Goal: Book appointment/travel/reservation

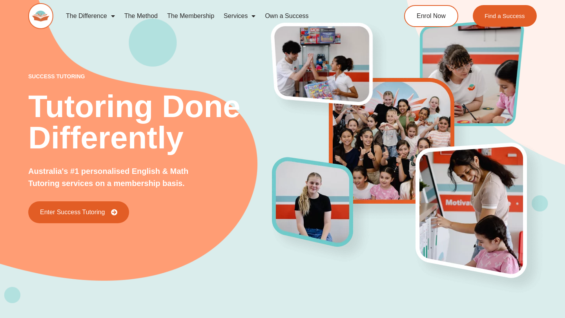
click at [214, 13] on link "The Membership" at bounding box center [190, 16] width 56 height 18
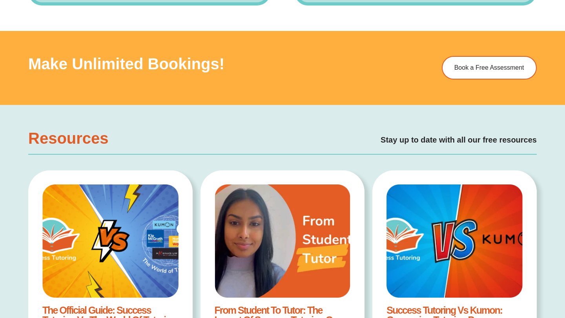
scroll to position [1327, 0]
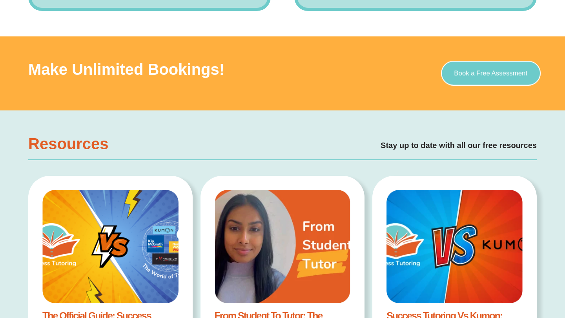
click at [503, 76] on span "Book a Free Assessment" at bounding box center [490, 73] width 73 height 7
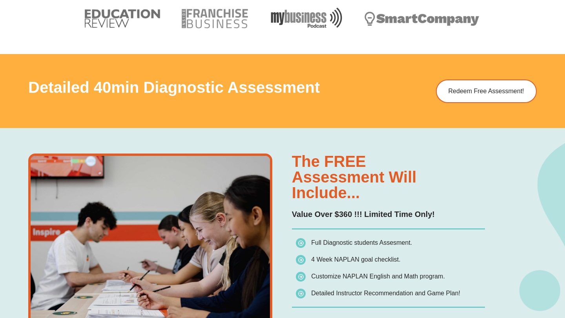
scroll to position [424, 0]
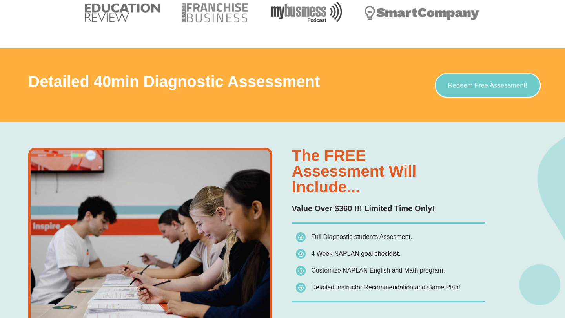
click at [474, 89] on link "Redeem Free Assessment!" at bounding box center [487, 85] width 106 height 25
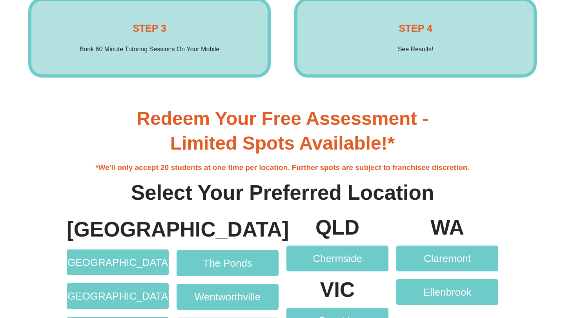
scroll to position [1464, 0]
